Goal: Task Accomplishment & Management: Manage account settings

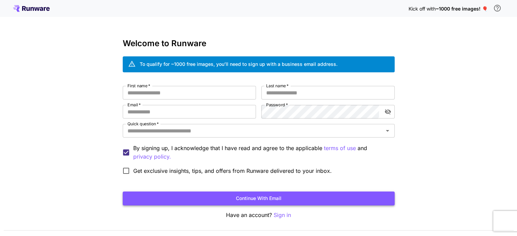
click at [244, 201] on button "Continue with email" at bounding box center [259, 199] width 272 height 14
click at [281, 217] on p "Sign in" at bounding box center [282, 215] width 17 height 8
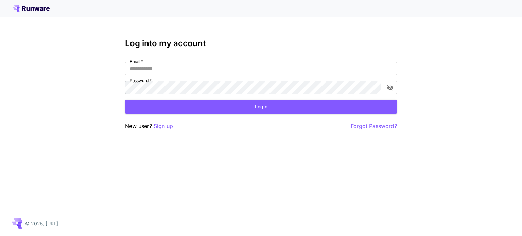
click at [42, 7] on icon at bounding box center [41, 9] width 3 height 4
